Goal: Task Accomplishment & Management: Manage account settings

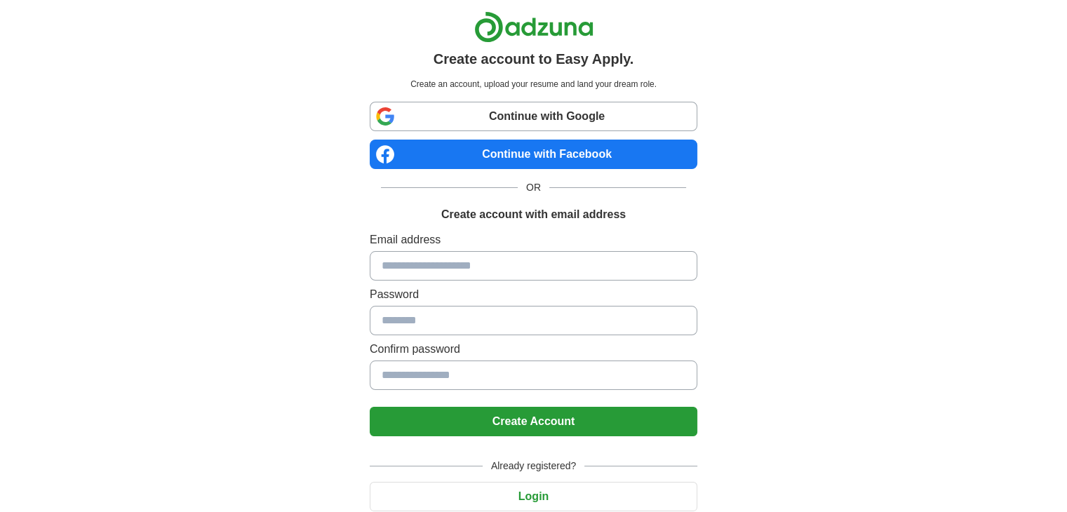
click at [460, 259] on input at bounding box center [534, 265] width 328 height 29
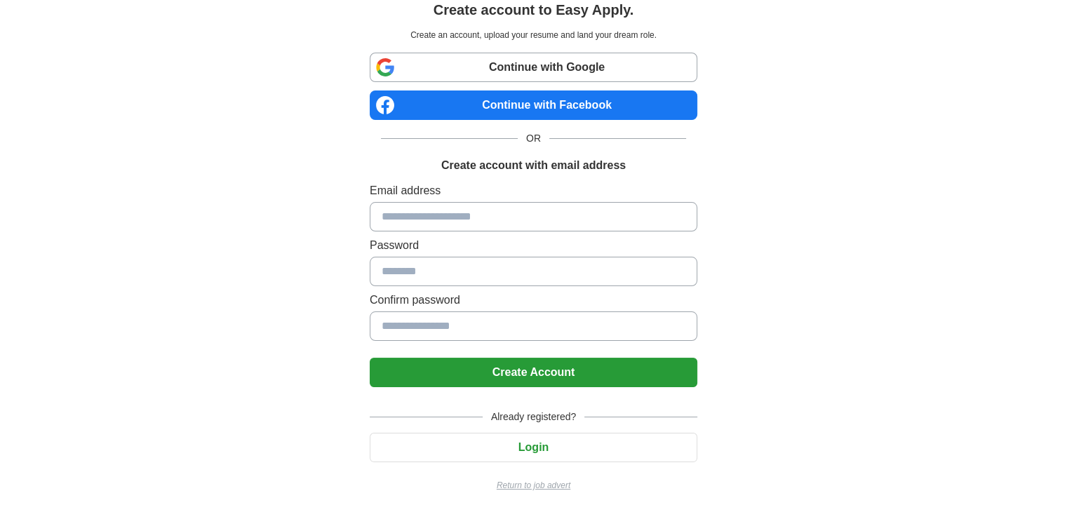
click at [540, 438] on button "Login" at bounding box center [534, 447] width 328 height 29
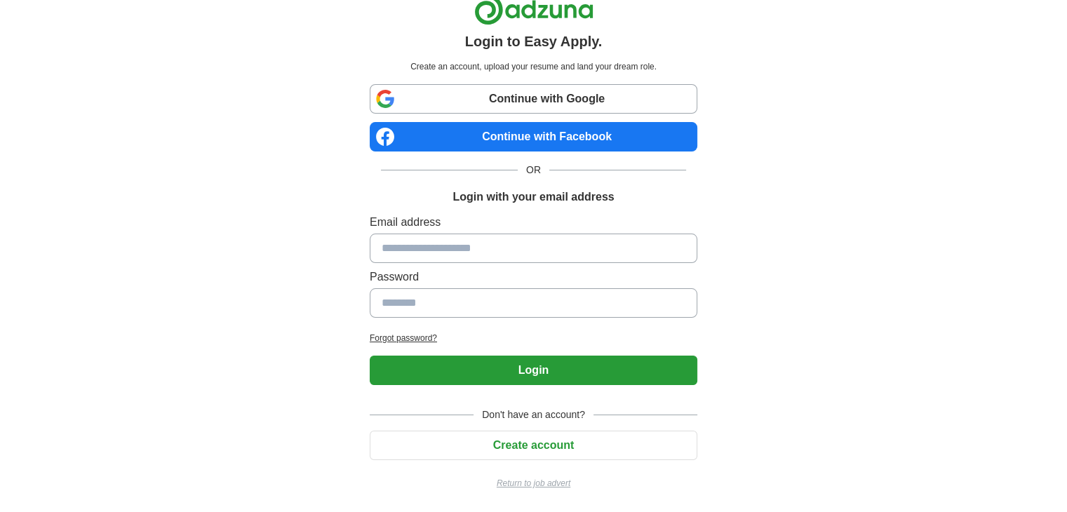
scroll to position [16, 0]
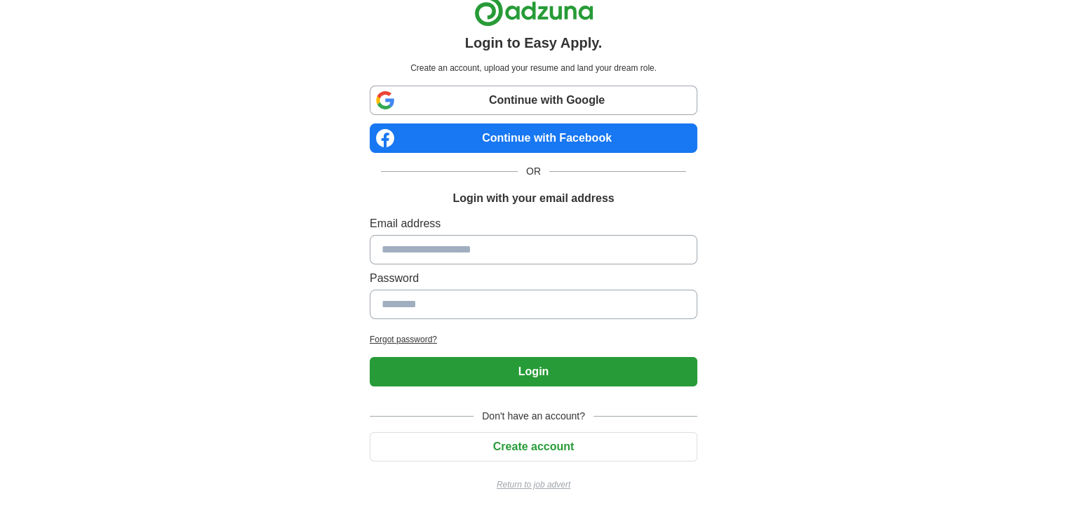
click at [488, 236] on input at bounding box center [534, 249] width 328 height 29
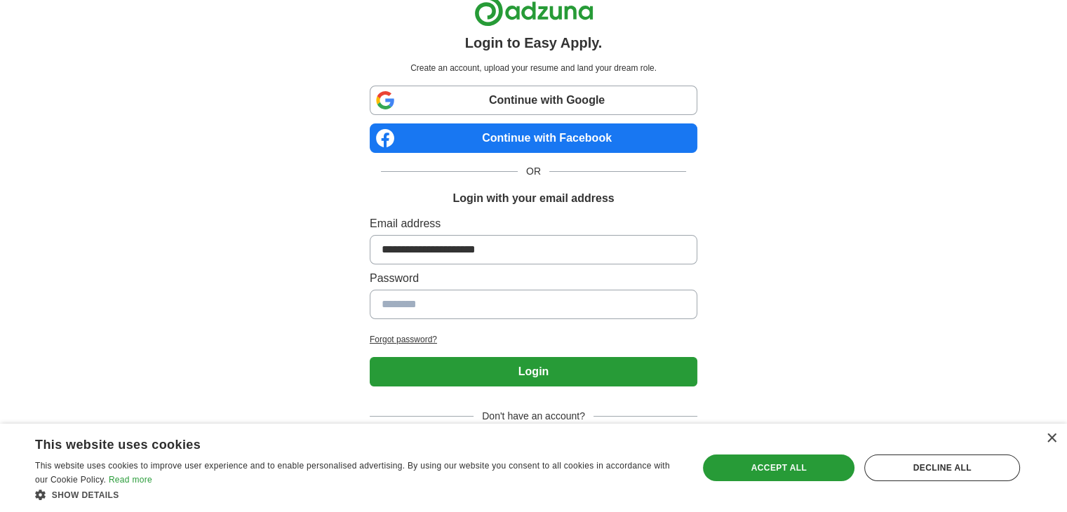
type input "**********"
click at [370, 357] on button "Login" at bounding box center [534, 371] width 328 height 29
